Goal: Task Accomplishment & Management: Manage account settings

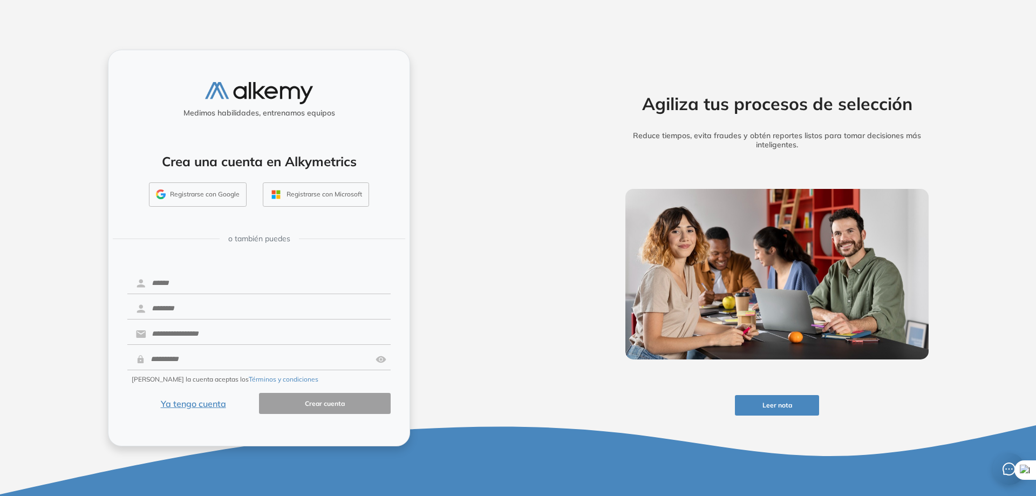
click at [212, 402] on button "Ya tengo cuenta" at bounding box center [193, 403] width 132 height 21
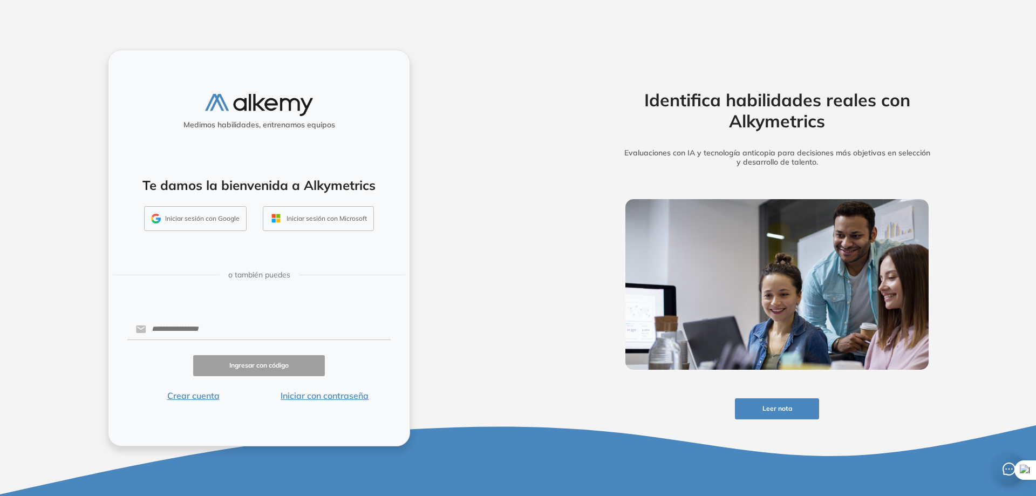
click at [213, 215] on button "Iniciar sesión con Google" at bounding box center [195, 218] width 103 height 25
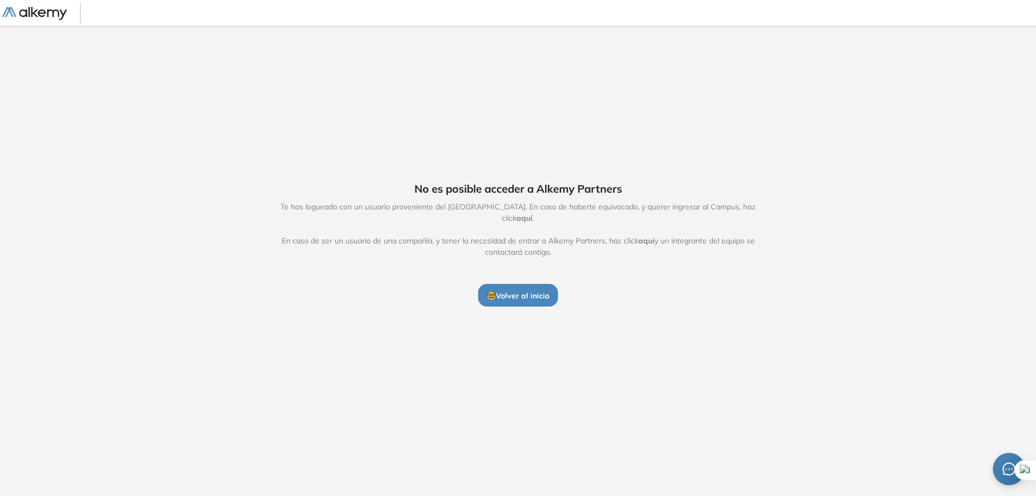
click at [532, 213] on span "aquí" at bounding box center [524, 218] width 16 height 10
